Goal: Task Accomplishment & Management: Complete application form

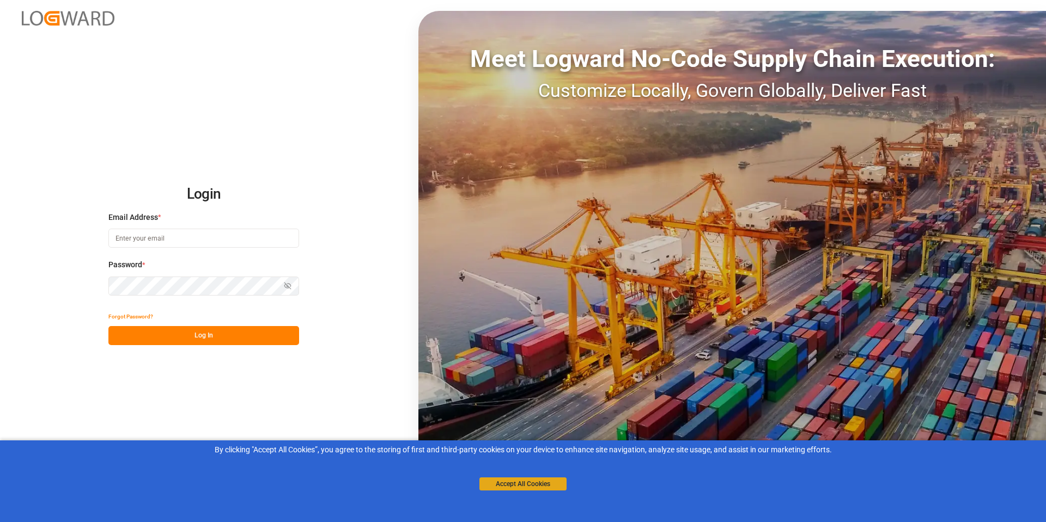
type input "[PERSON_NAME][EMAIL_ADDRESS][PERSON_NAME][DOMAIN_NAME]"
click at [497, 485] on button "Accept All Cookies" at bounding box center [522, 484] width 87 height 13
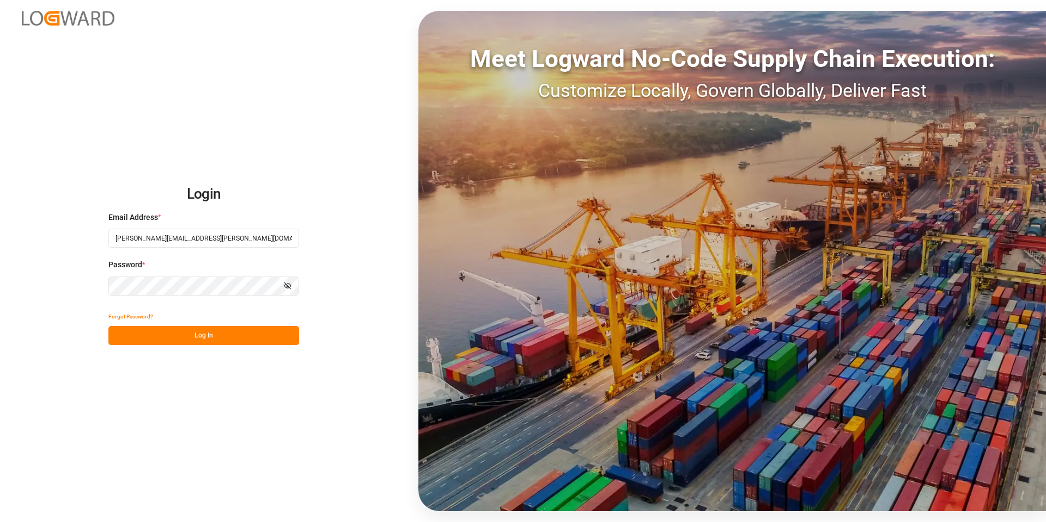
click at [212, 344] on button "Log In" at bounding box center [203, 335] width 191 height 19
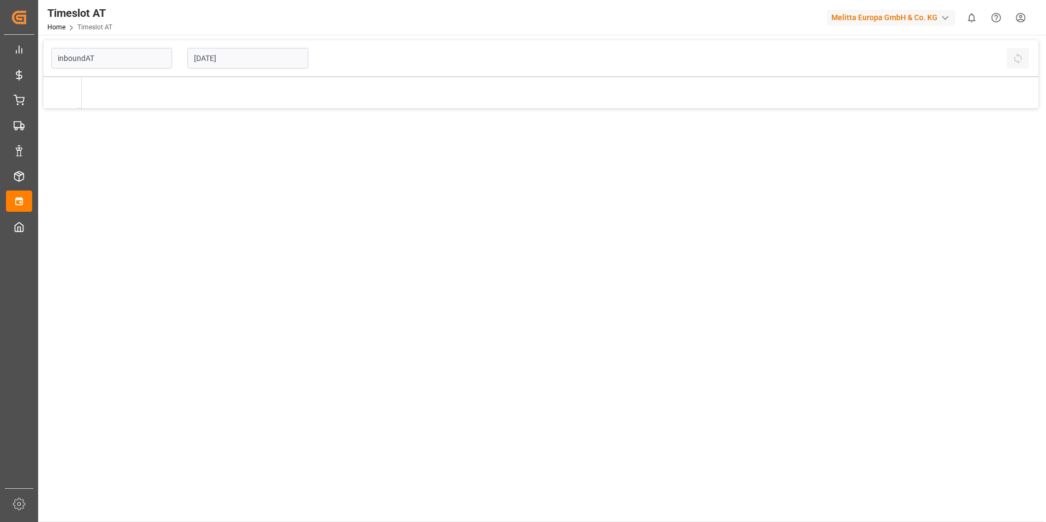
type input "Inbound AT"
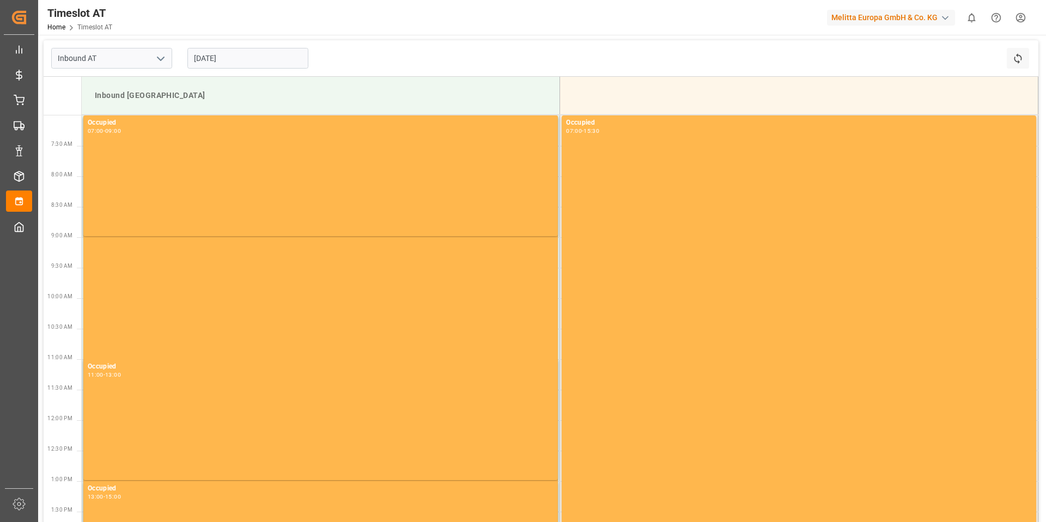
click at [234, 59] on input "[DATE]" at bounding box center [247, 58] width 121 height 21
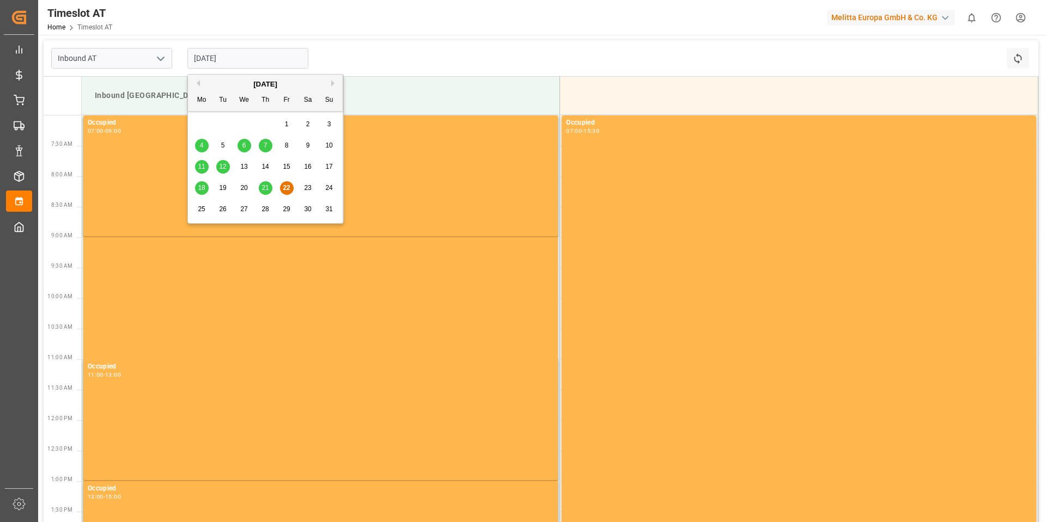
click at [243, 211] on span "27" at bounding box center [243, 209] width 7 height 8
type input "[DATE]"
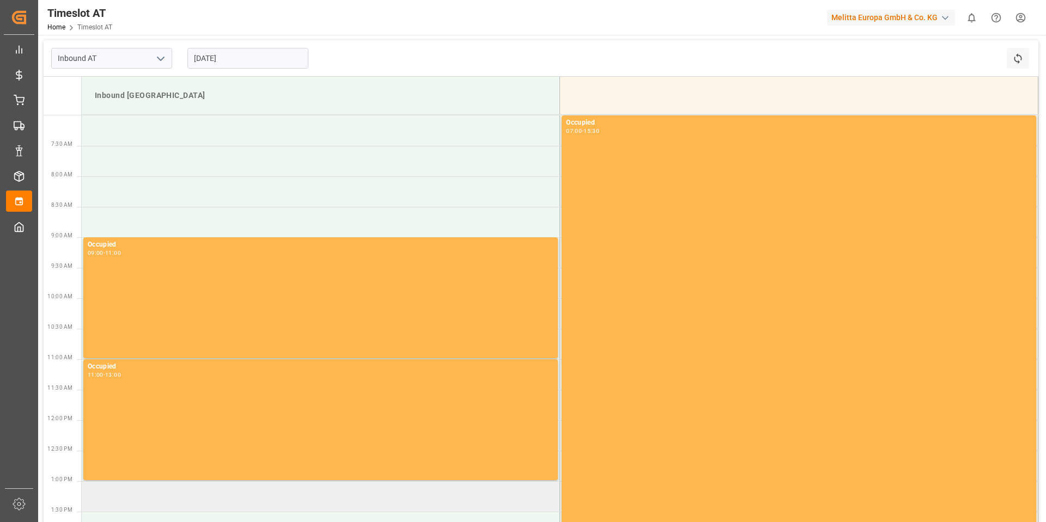
scroll to position [241, 0]
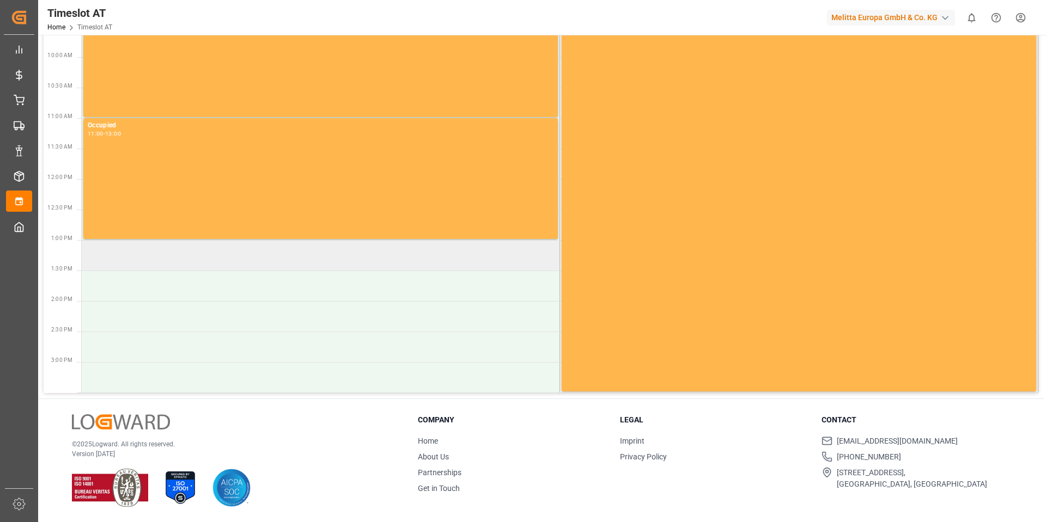
click at [149, 258] on td at bounding box center [321, 255] width 478 height 31
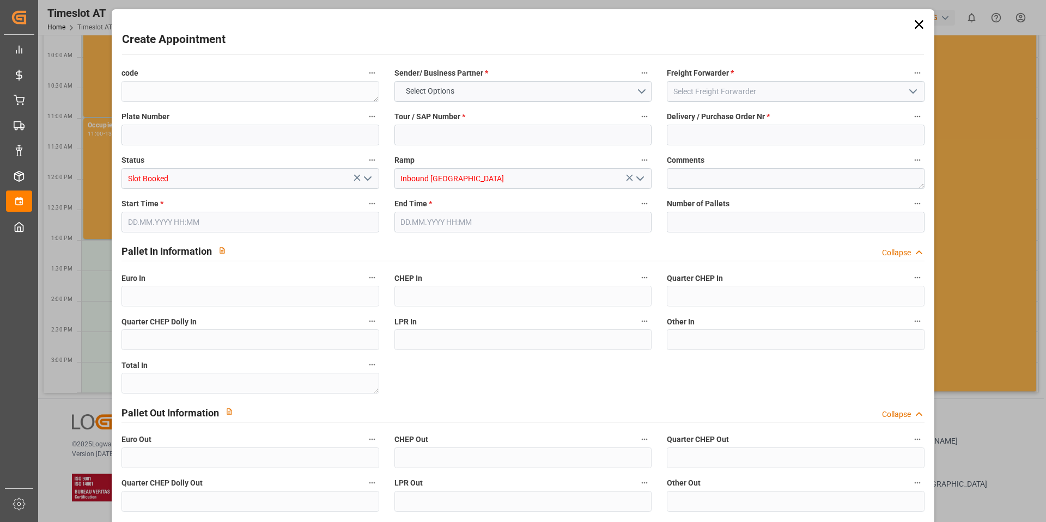
type input "0"
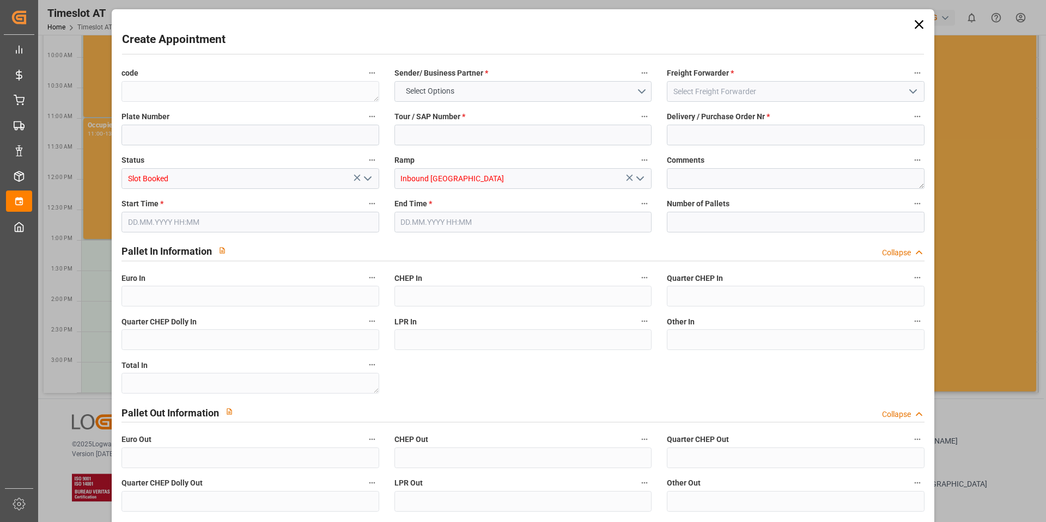
type input "0"
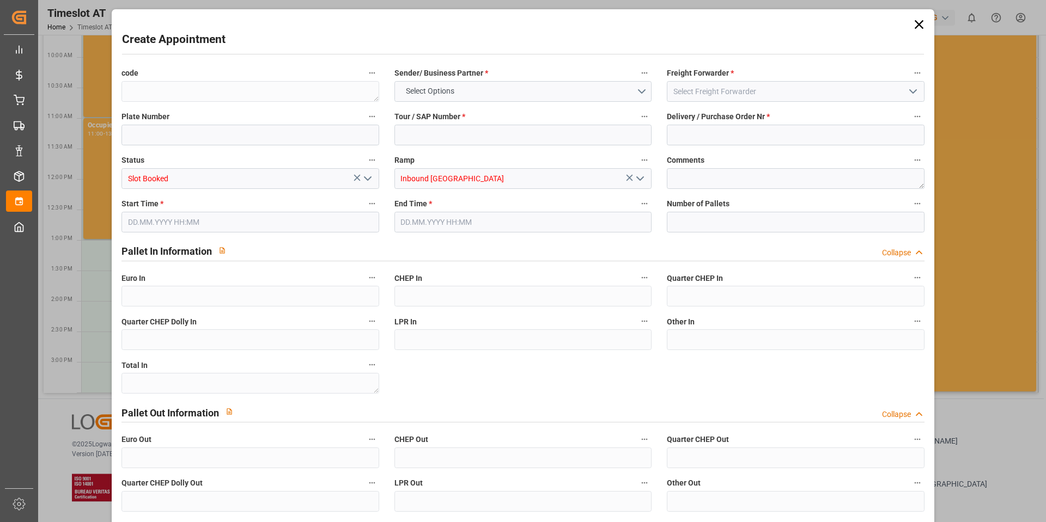
type input "0"
type input "[DATE] 13:00"
type input "[DATE] 15:00"
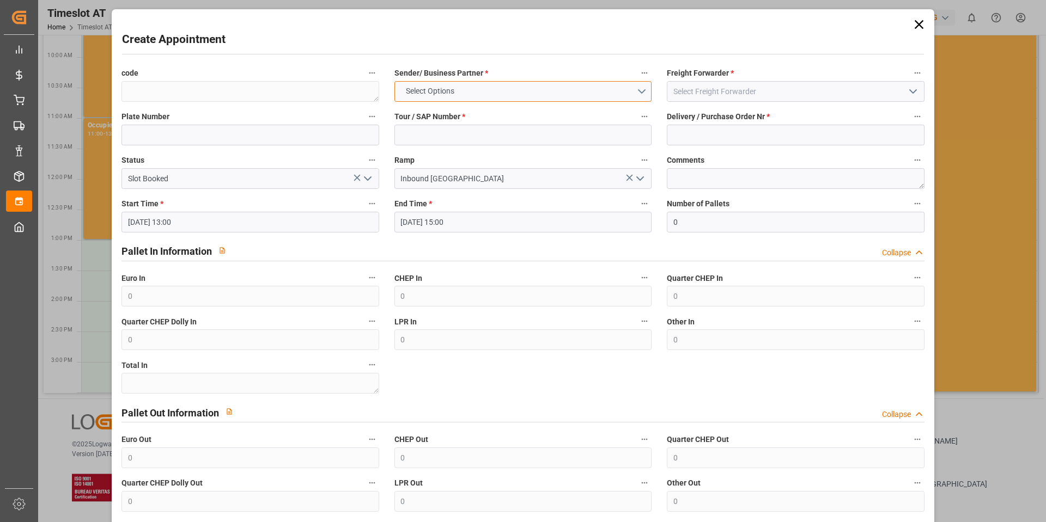
click at [614, 89] on button "Select Options" at bounding box center [522, 91] width 257 height 21
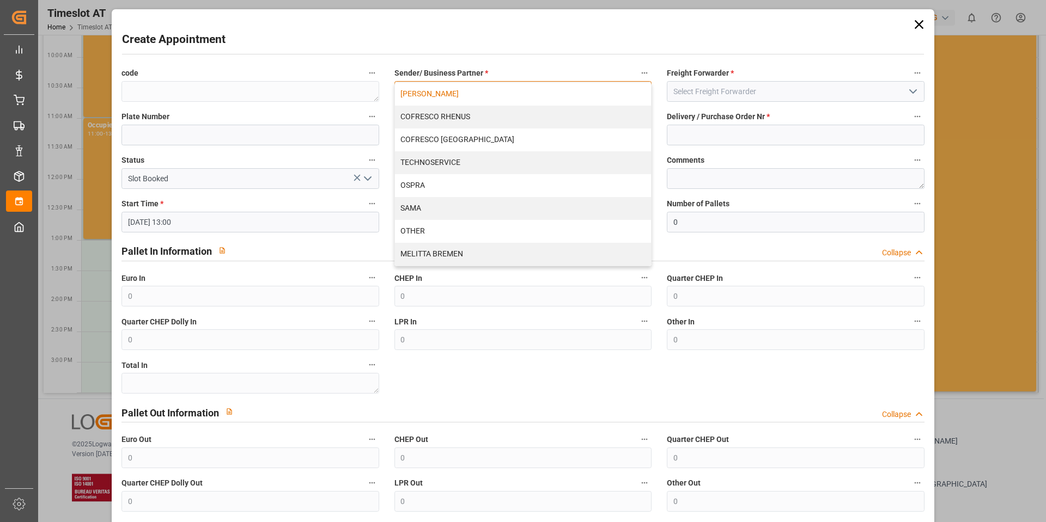
click at [441, 95] on div "[PERSON_NAME]" at bounding box center [523, 94] width 256 height 23
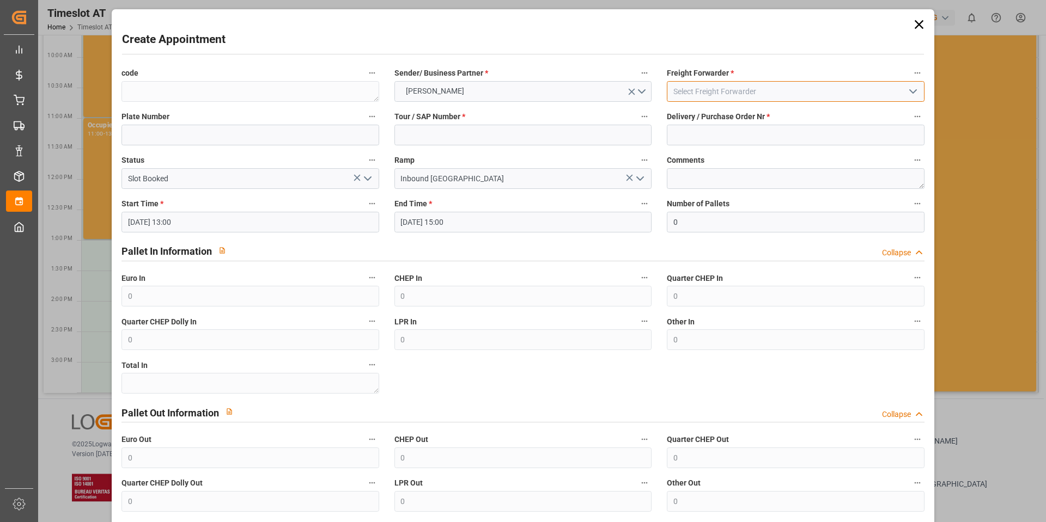
click at [709, 93] on input at bounding box center [795, 91] width 257 height 21
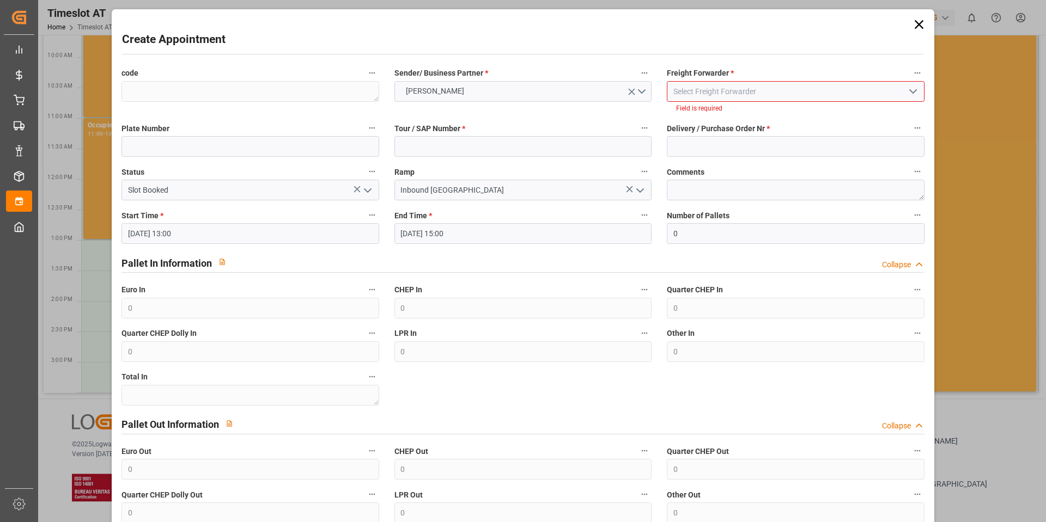
click at [906, 96] on icon "open menu" at bounding box center [912, 91] width 13 height 13
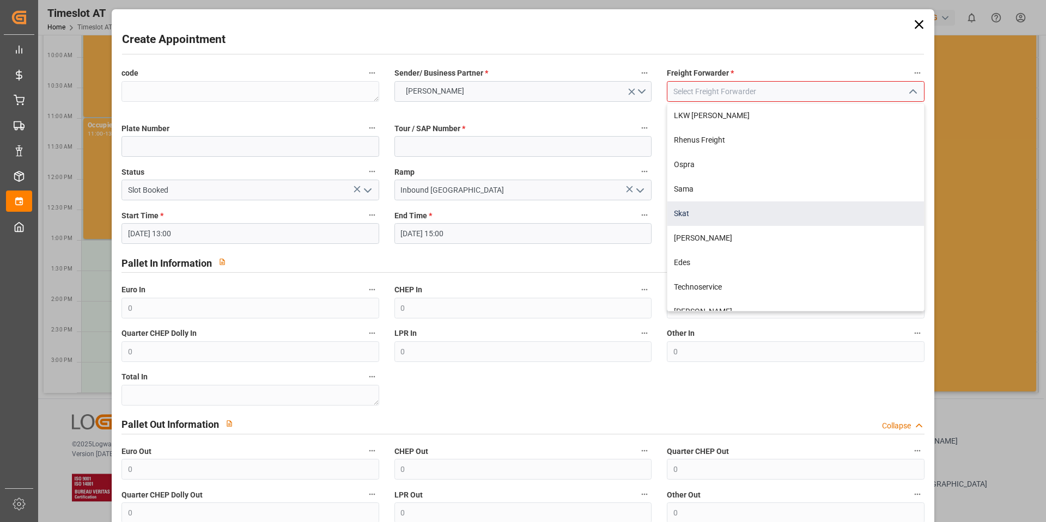
scroll to position [109, 0]
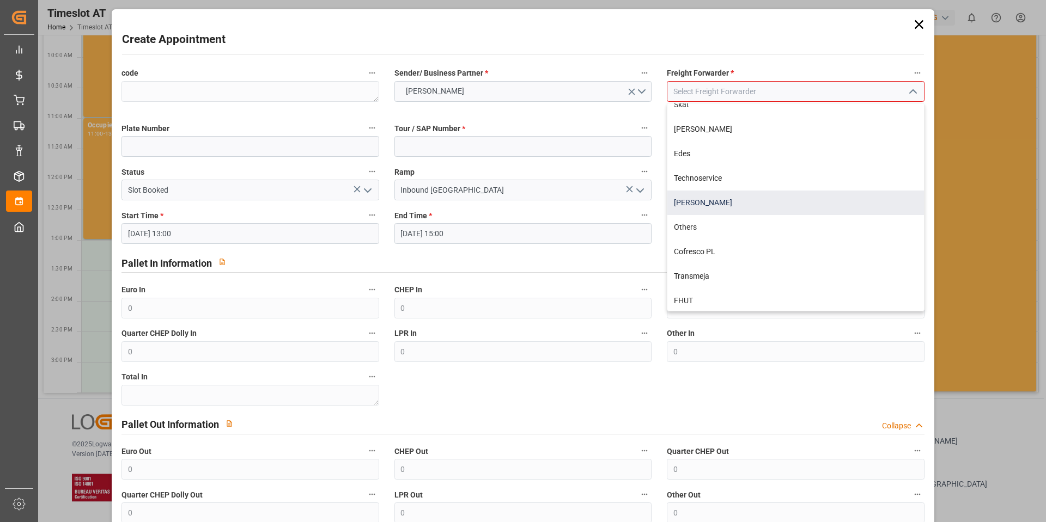
click at [758, 209] on div "[PERSON_NAME]" at bounding box center [795, 203] width 256 height 25
type input "[PERSON_NAME]"
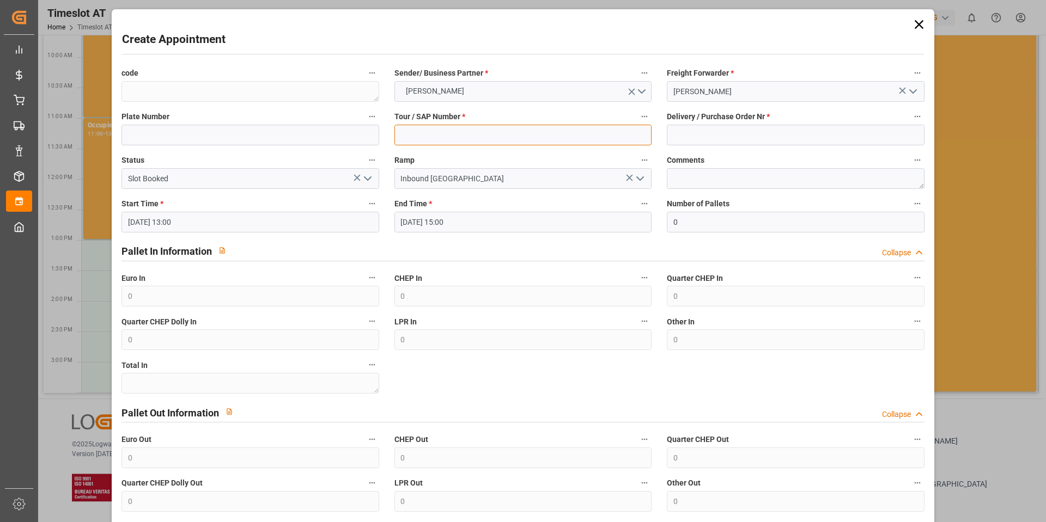
click at [474, 138] on input at bounding box center [522, 135] width 257 height 21
type input "40052240"
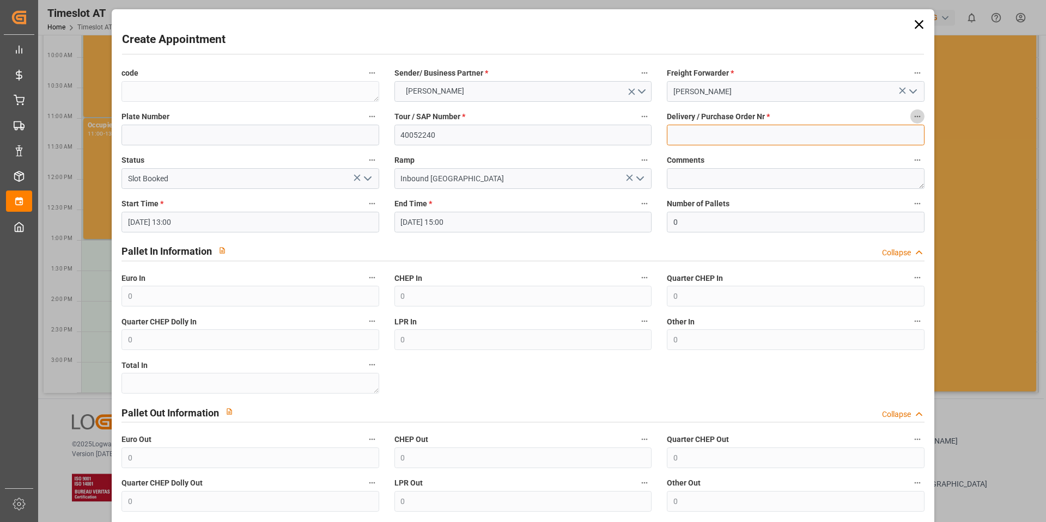
click at [710, 138] on input at bounding box center [795, 135] width 257 height 21
type input "92551252+92551253+92551254+92551255+92551267"
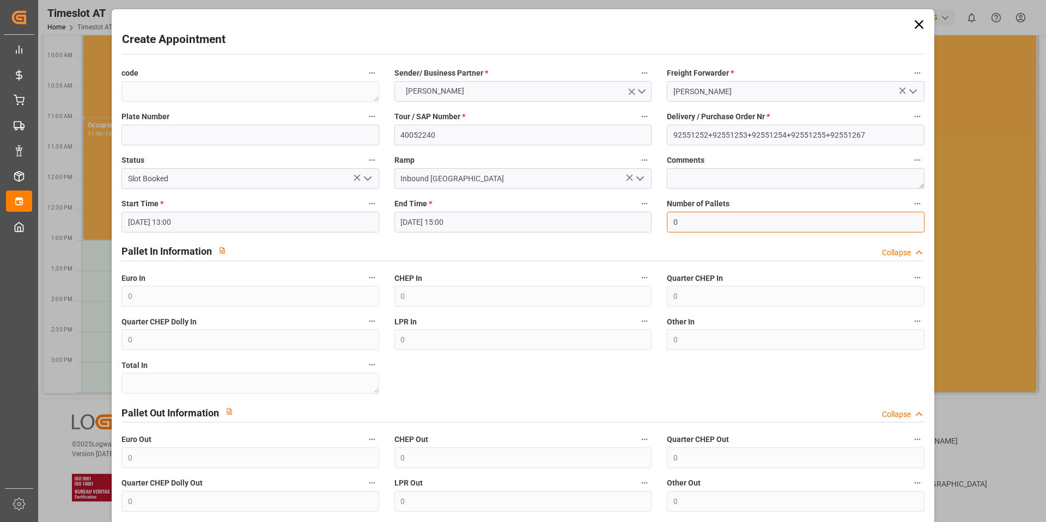
drag, startPoint x: 695, startPoint y: 220, endPoint x: 628, endPoint y: 217, distance: 67.6
click at [628, 217] on div "code Sender/ Business Partner * [PERSON_NAME] Freight Forwarder * Gebr [PERSON_…" at bounding box center [523, 310] width 818 height 497
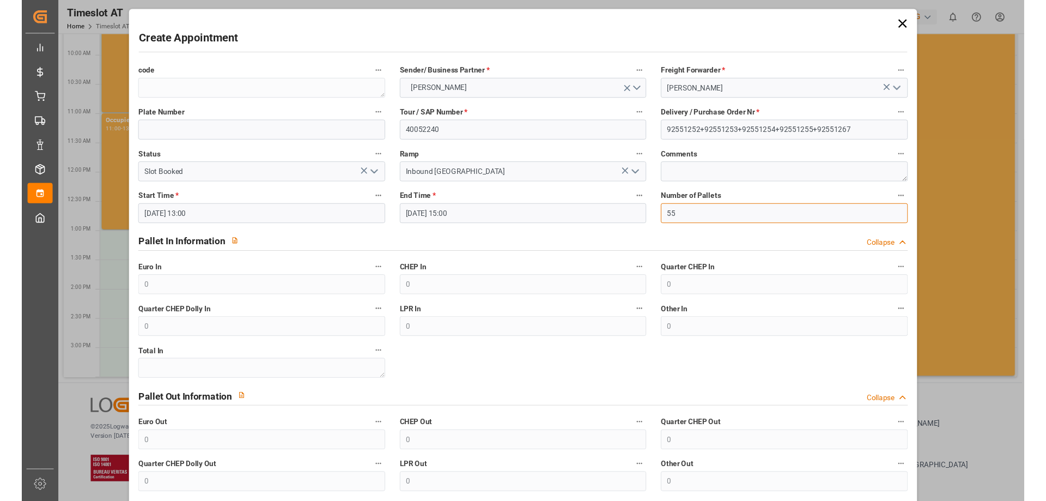
scroll to position [96, 0]
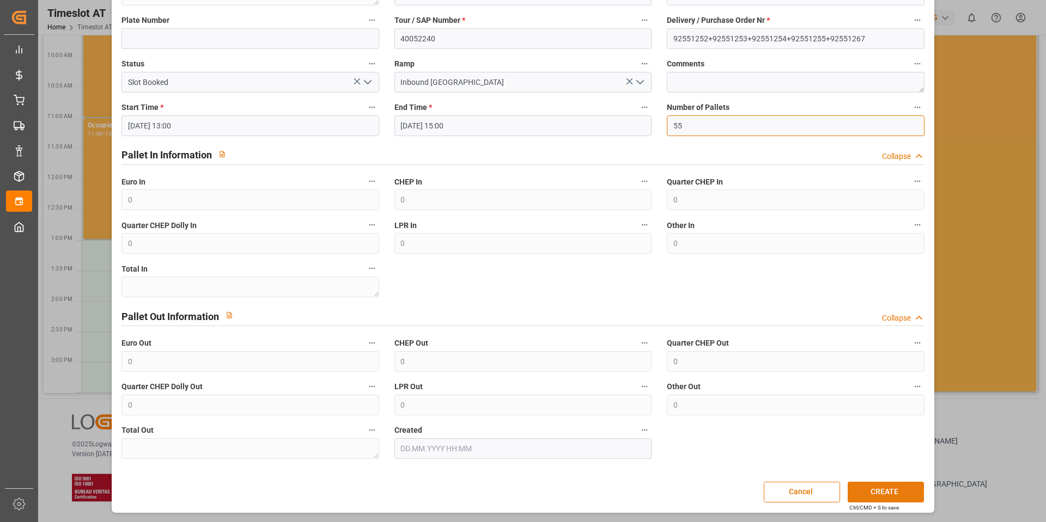
type input "55"
click at [864, 488] on button "CREATE" at bounding box center [886, 492] width 76 height 21
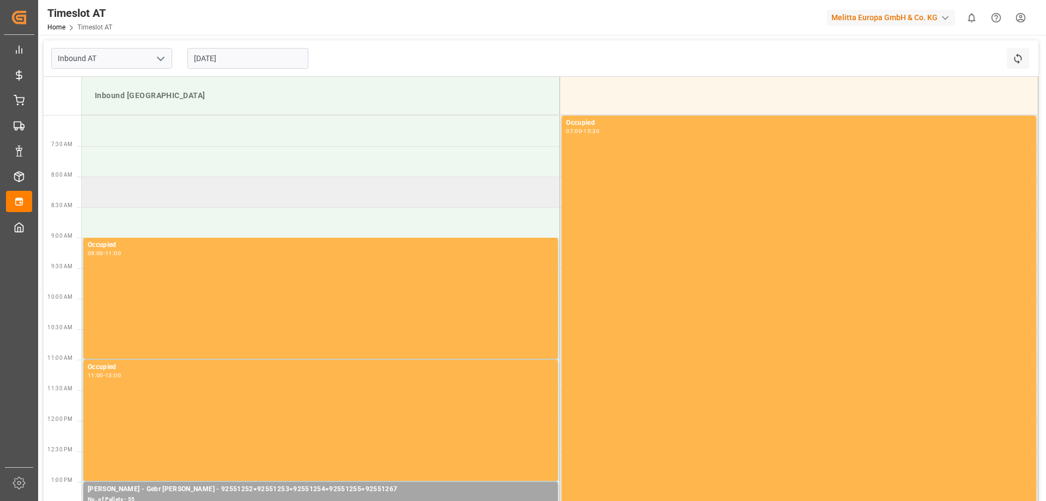
scroll to position [263, 0]
